Goal: Navigation & Orientation: Locate item on page

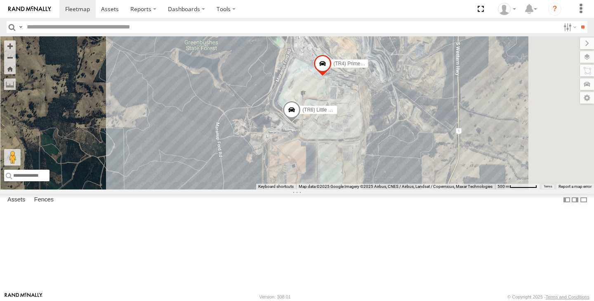
drag, startPoint x: 406, startPoint y: 192, endPoint x: 397, endPoint y: 108, distance: 84.6
click at [397, 108] on div "(TR6) Little Tipper (TR4) Prime mover (LV23) space cab triton 7 (WC01) Water Tr…" at bounding box center [297, 112] width 594 height 153
click at [304, 28] on div "7" at bounding box center [296, 20] width 17 height 17
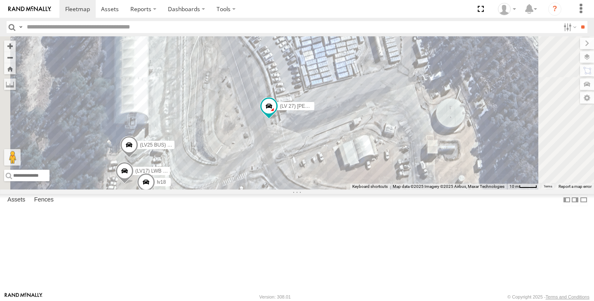
drag, startPoint x: 402, startPoint y: 238, endPoint x: 397, endPoint y: 181, distance: 57.1
click at [397, 181] on div "(TR6) Little Tipper (TR4) Prime mover (LV23) space cab triton (WC01) Water Truc…" at bounding box center [297, 112] width 594 height 153
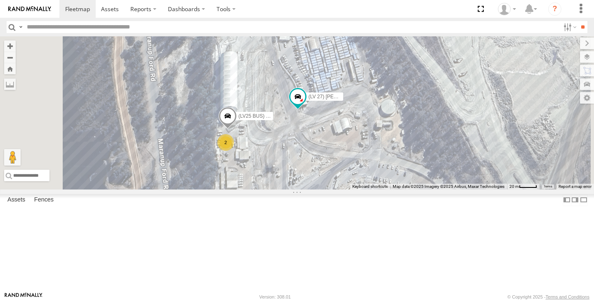
drag, startPoint x: 470, startPoint y: 97, endPoint x: 436, endPoint y: 149, distance: 61.5
click at [436, 149] on div "(TR6) Little Tipper (TR4) Prime mover (LV23) space cab triton (WC01) Water Truc…" at bounding box center [297, 112] width 594 height 153
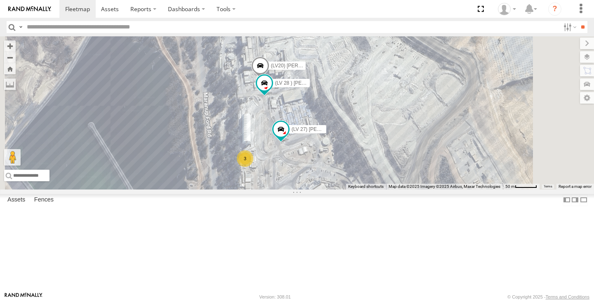
drag, startPoint x: 457, startPoint y: 128, endPoint x: 429, endPoint y: 155, distance: 39.1
click at [429, 155] on div "(TR6) Little Tipper (TR4) Prime mover (LV23) space cab triton (WC01) Water Truc…" at bounding box center [297, 112] width 594 height 153
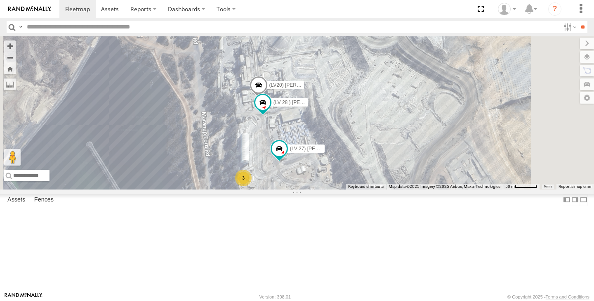
drag, startPoint x: 412, startPoint y: 107, endPoint x: 405, endPoint y: 134, distance: 27.8
click at [405, 134] on div "(TR6) Little Tipper (TR4) Prime mover (LV23) space cab triton (WC01) Water Truc…" at bounding box center [297, 112] width 594 height 153
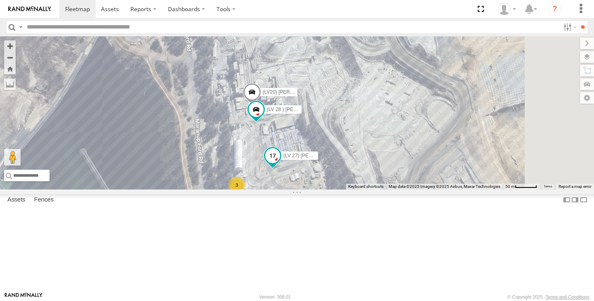
click at [280, 163] on span at bounding box center [272, 155] width 15 height 15
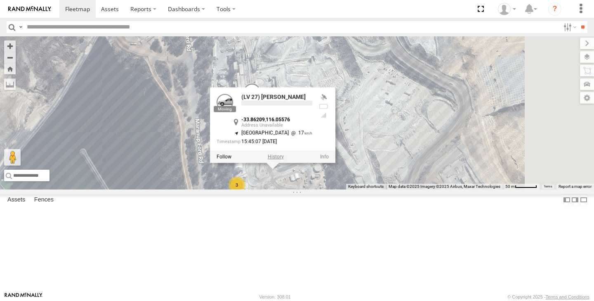
click at [284, 159] on label at bounding box center [276, 157] width 16 height 6
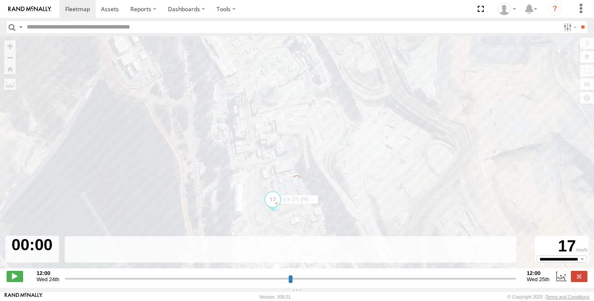
type input "**********"
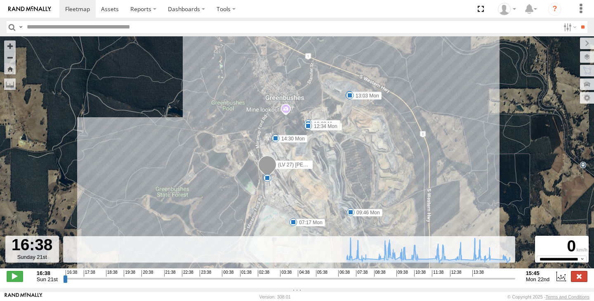
click at [579, 281] on label at bounding box center [579, 276] width 17 height 11
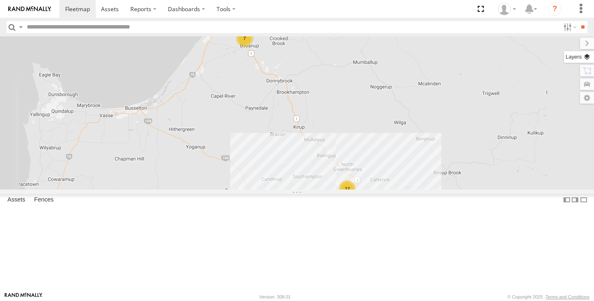
click at [588, 60] on label at bounding box center [579, 57] width 30 height 12
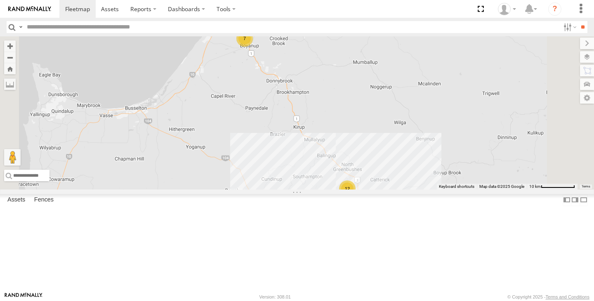
click at [0, 0] on label at bounding box center [0, 0] width 0 height 0
click at [0, 0] on span "Satellite + Roadmap" at bounding box center [0, 0] width 0 height 0
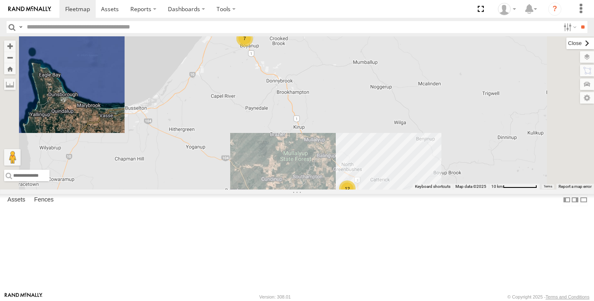
click at [567, 44] on label at bounding box center [581, 44] width 28 height 12
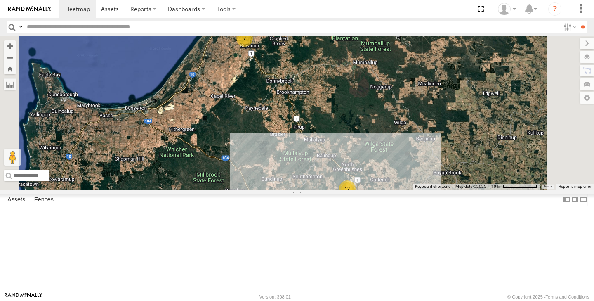
click at [356, 197] on div "12" at bounding box center [347, 188] width 17 height 17
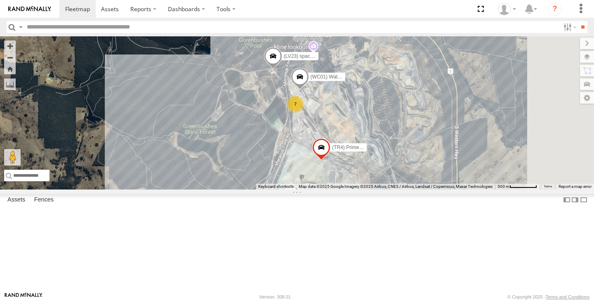
click at [304, 112] on div "7" at bounding box center [295, 104] width 17 height 17
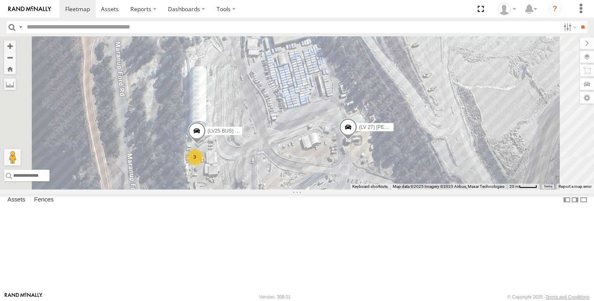
drag, startPoint x: 432, startPoint y: 224, endPoint x: 459, endPoint y: 172, distance: 58.2
click at [357, 140] on span at bounding box center [348, 129] width 18 height 22
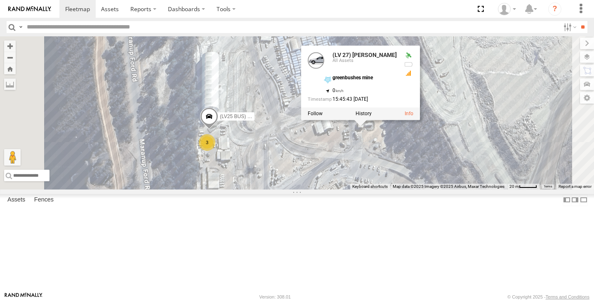
click at [530, 189] on div "(TR6) Little Tipper (LV22) Dan Ute (WC01) Water Truck (TR4) Prime mover (LV23) …" at bounding box center [297, 112] width 594 height 153
